Goal: Navigation & Orientation: Find specific page/section

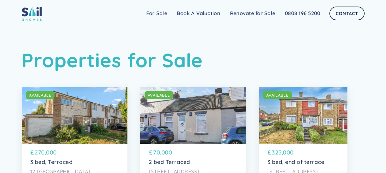
click at [386, 8] on html "Sail Home For Sale FAQs Blog Testimonials Renovate for Sale Book A Valuation Re…" at bounding box center [193, 86] width 386 height 173
click at [156, 15] on link "For Sale" at bounding box center [156, 13] width 31 height 11
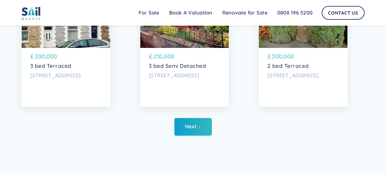
scroll to position [2072, 0]
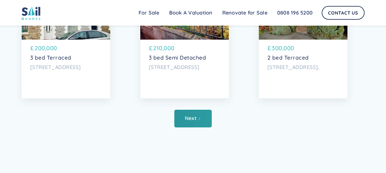
click at [199, 121] on icon "Next Page" at bounding box center [199, 118] width 3 height 3
